Goal: Check status

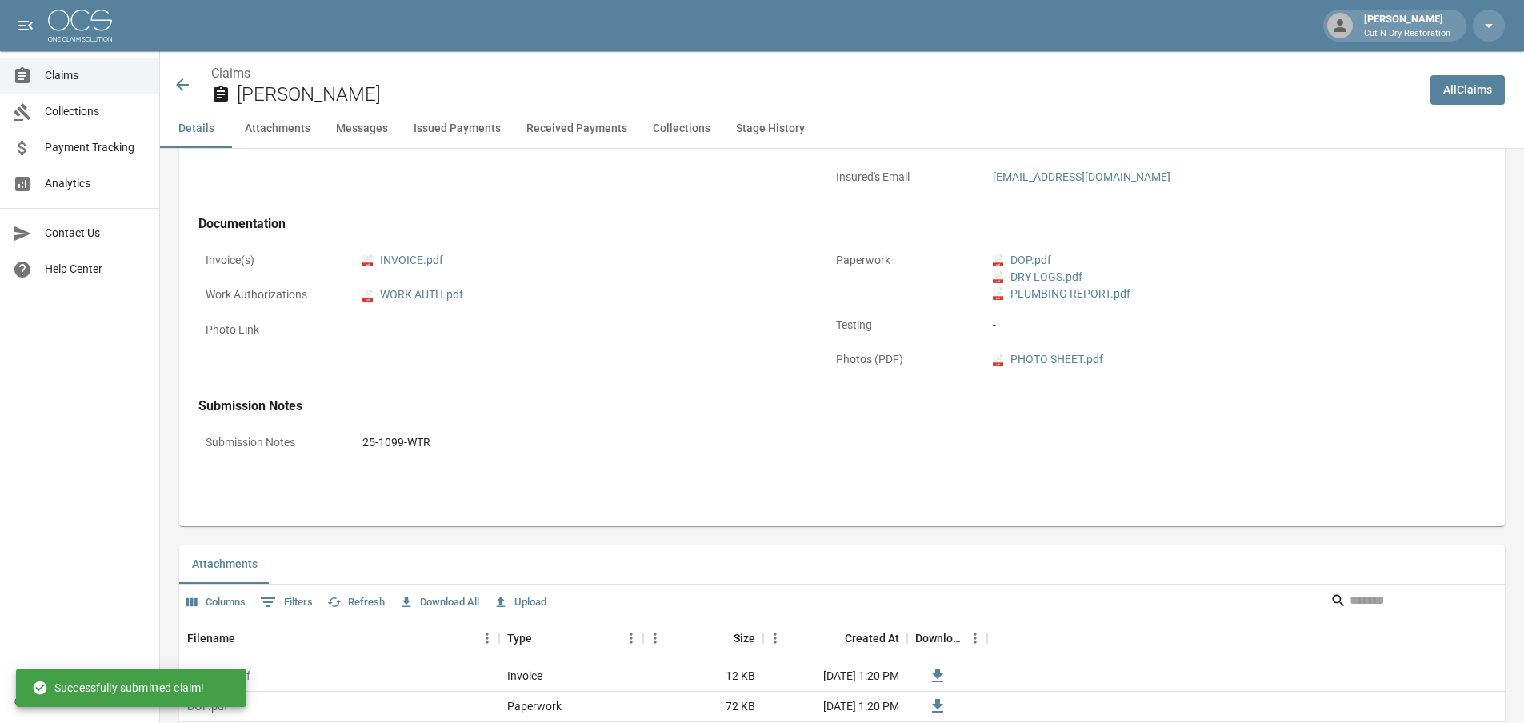
scroll to position [615, 0]
click at [180, 86] on icon at bounding box center [182, 84] width 13 height 13
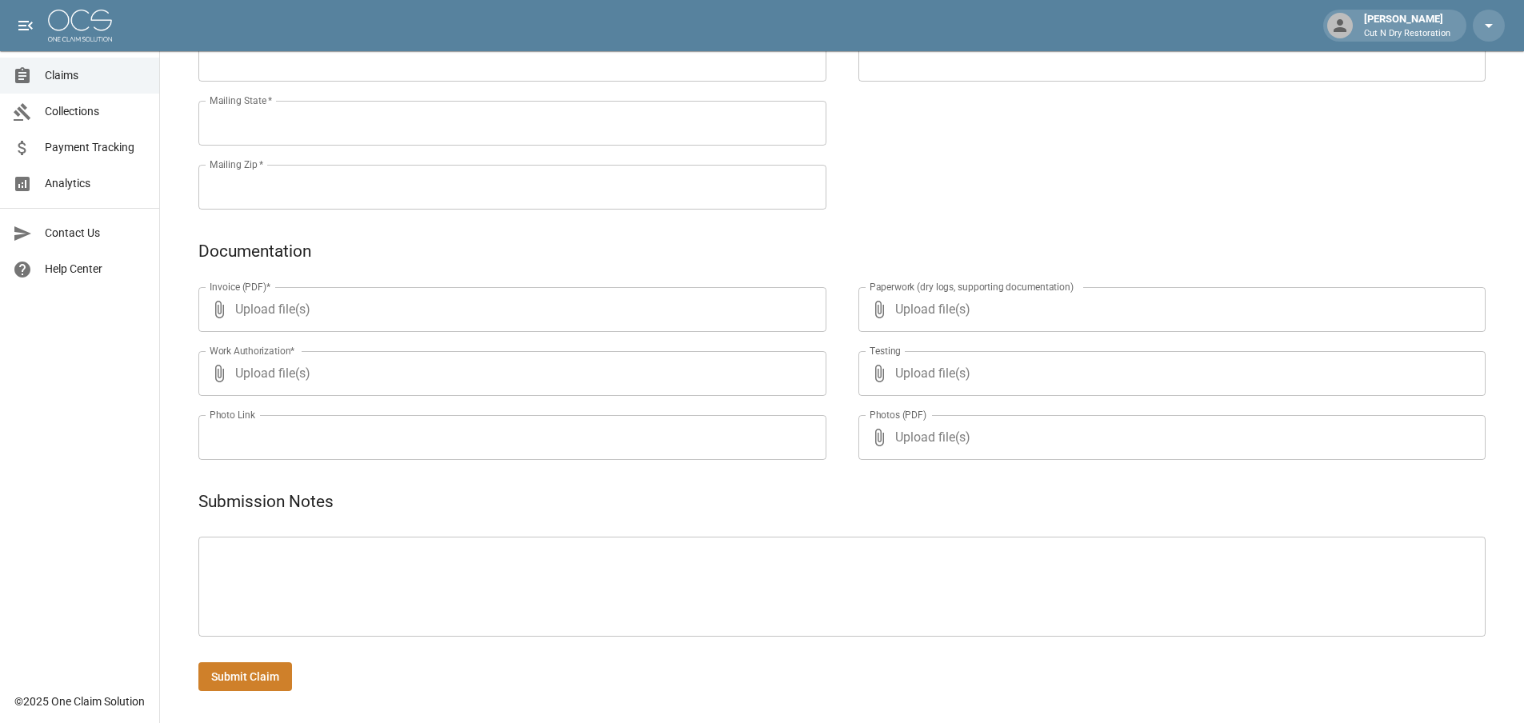
click at [91, 86] on link "Claims" at bounding box center [79, 76] width 159 height 36
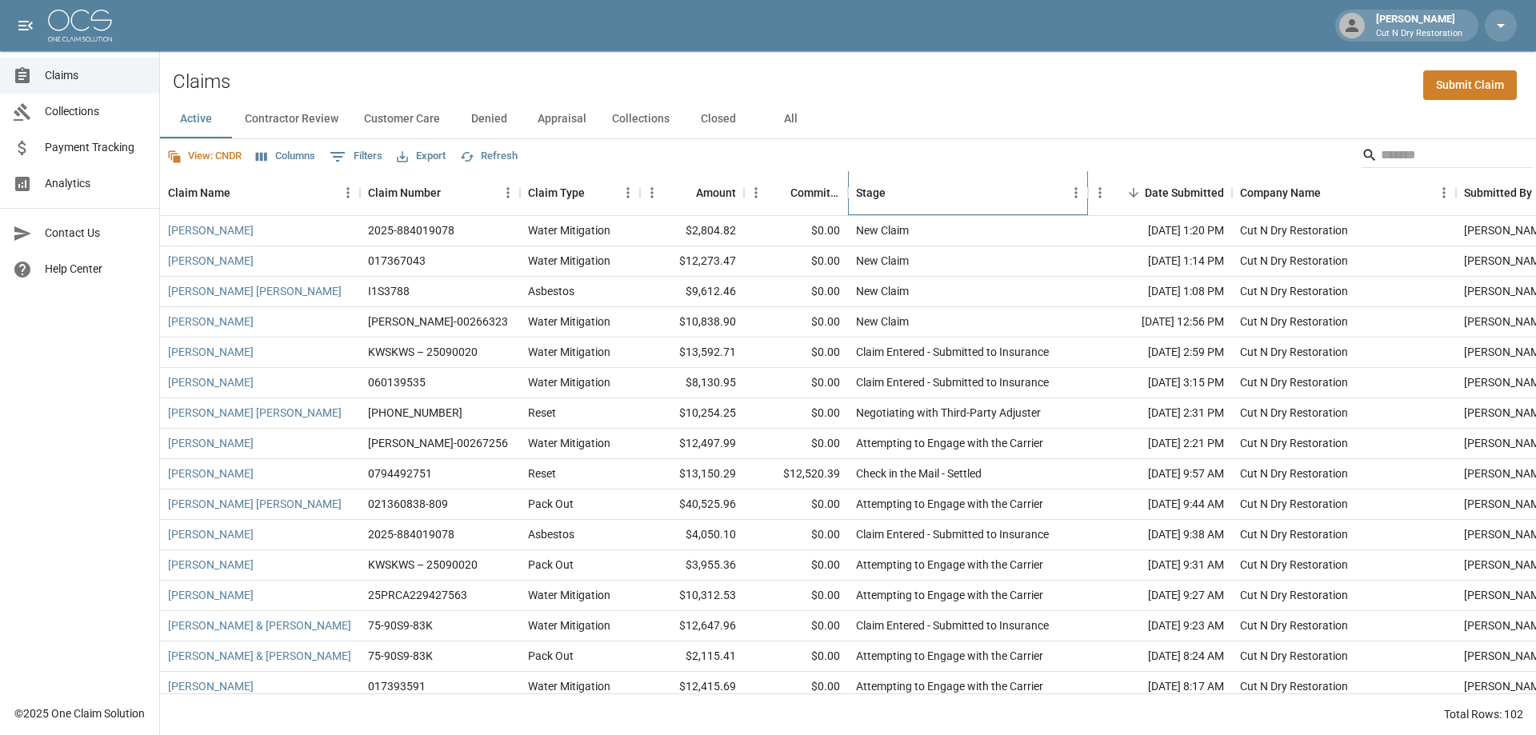
click at [1012, 193] on div "Stage" at bounding box center [960, 192] width 208 height 45
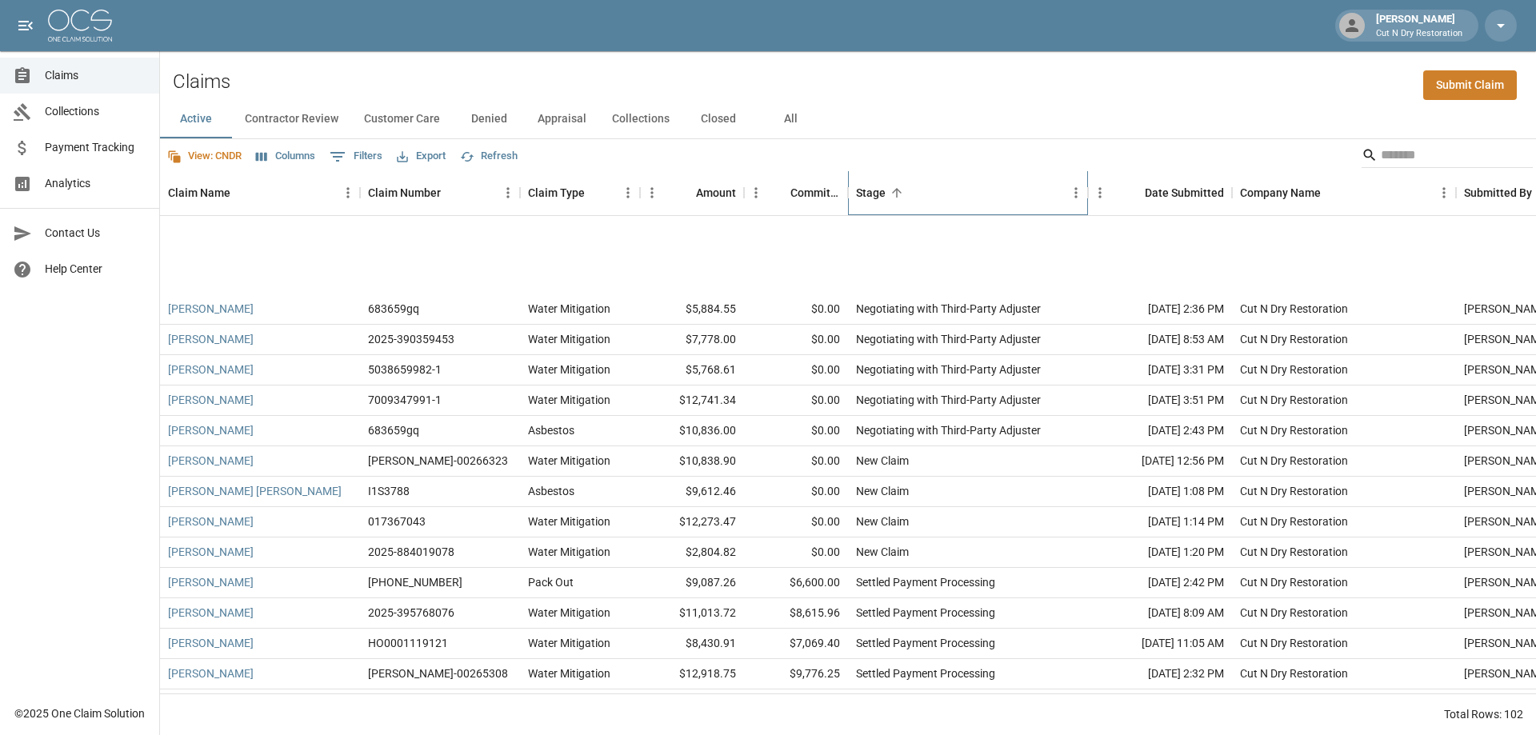
scroll to position [2400, 0]
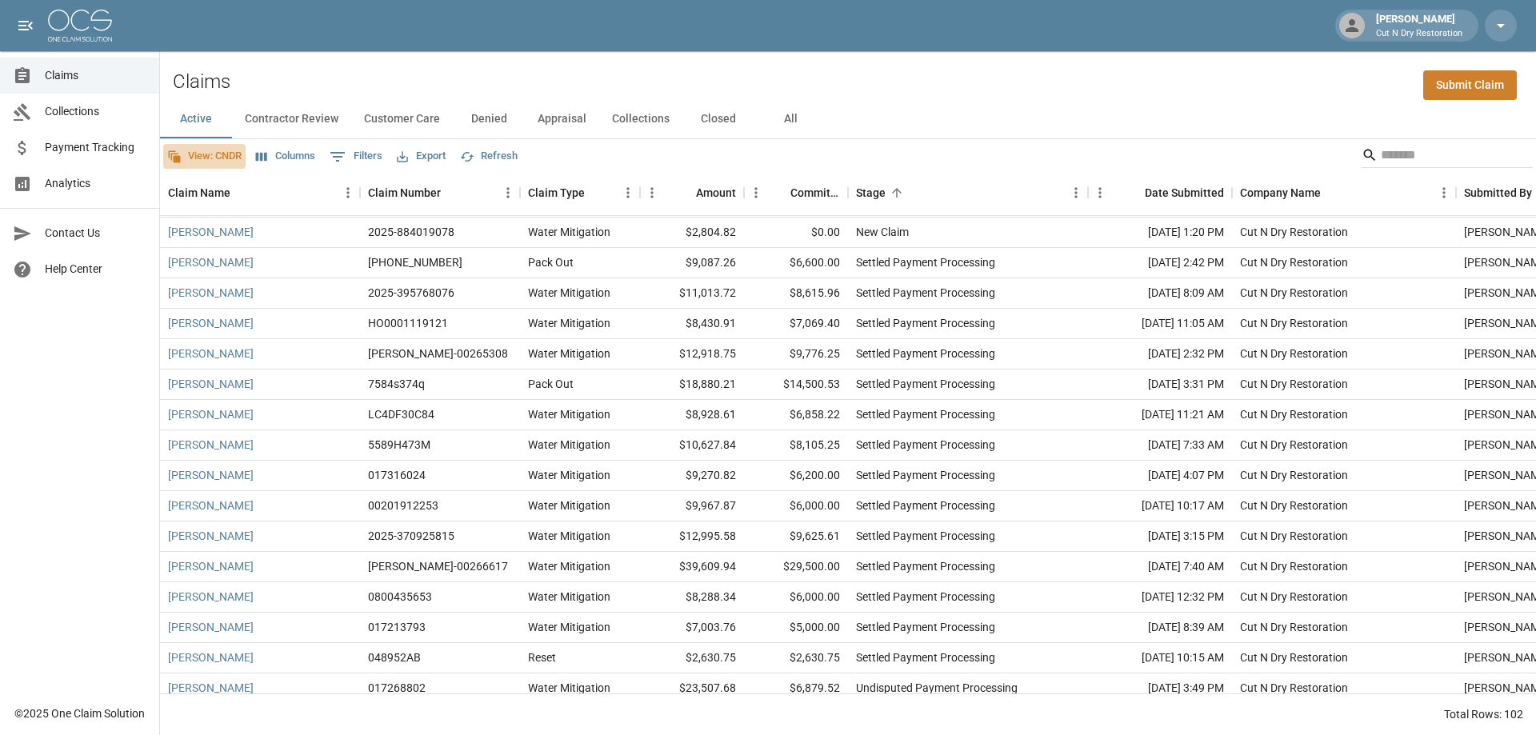
click at [208, 156] on button "View: CNDR" at bounding box center [204, 156] width 82 height 25
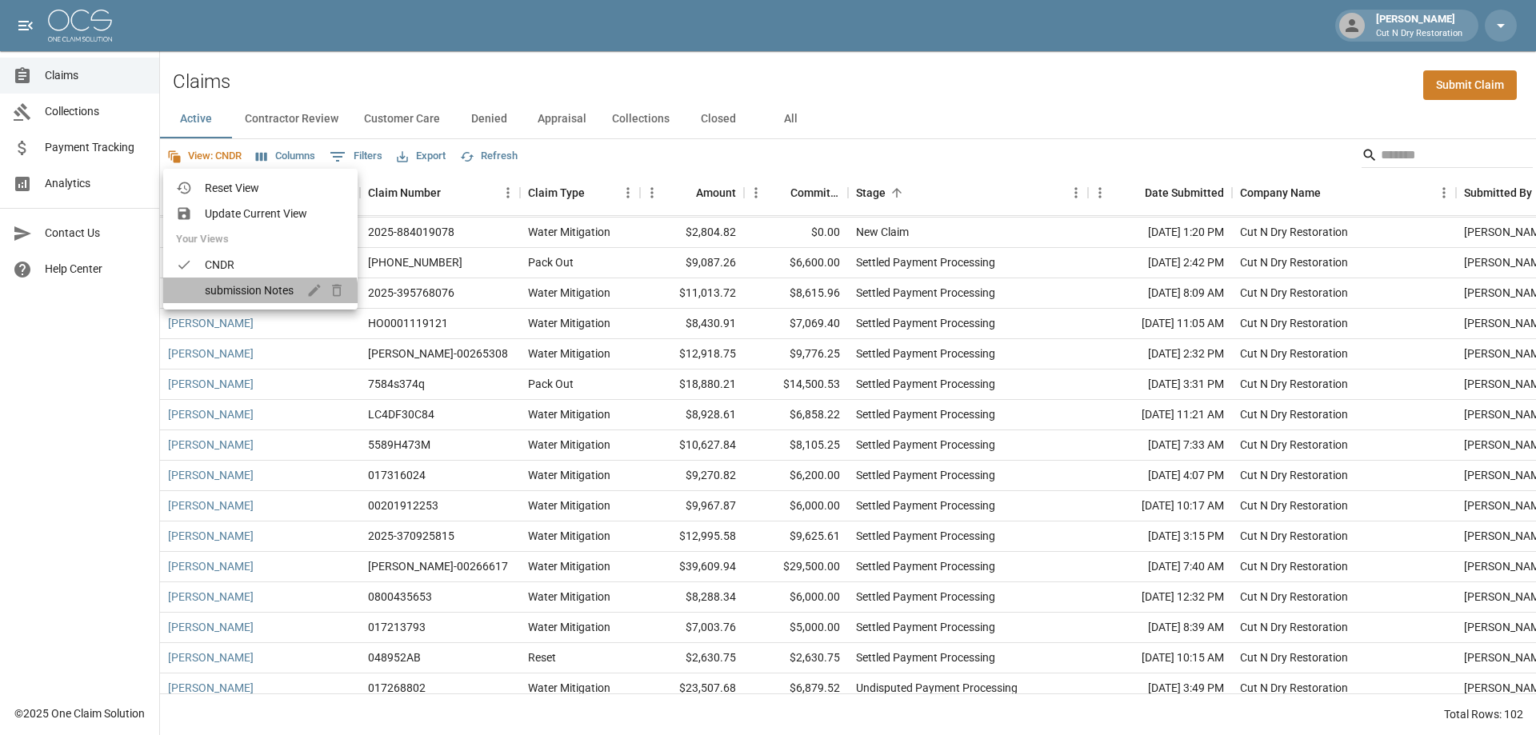
click at [242, 297] on span "submission Notes" at bounding box center [249, 290] width 89 height 16
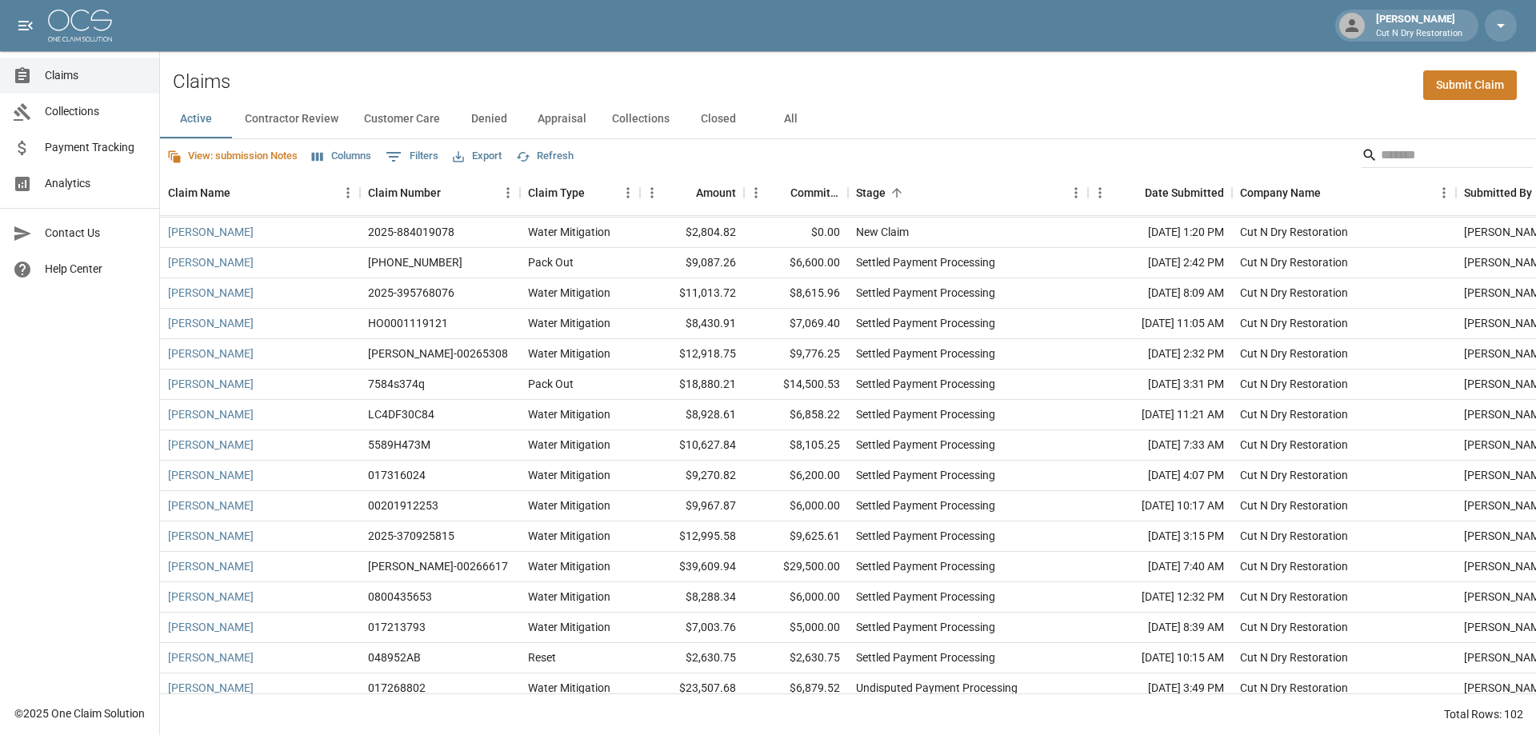
click at [280, 157] on button "View: submission Notes" at bounding box center [232, 156] width 138 height 25
click at [230, 262] on span "CNDR" at bounding box center [249, 265] width 89 height 16
